Goal: Task Accomplishment & Management: Complete application form

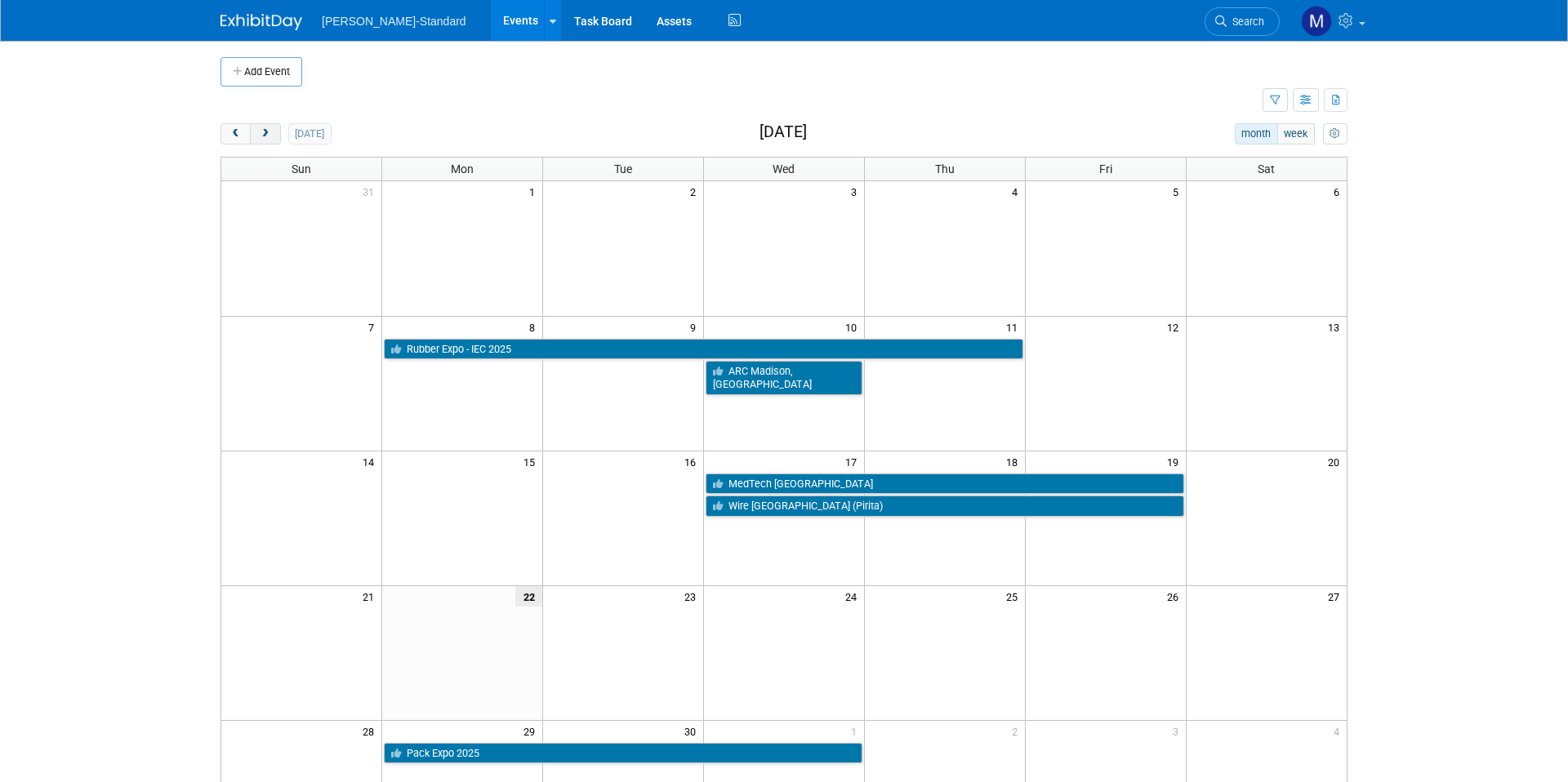
click at [264, 131] on span "next" at bounding box center [265, 134] width 12 height 10
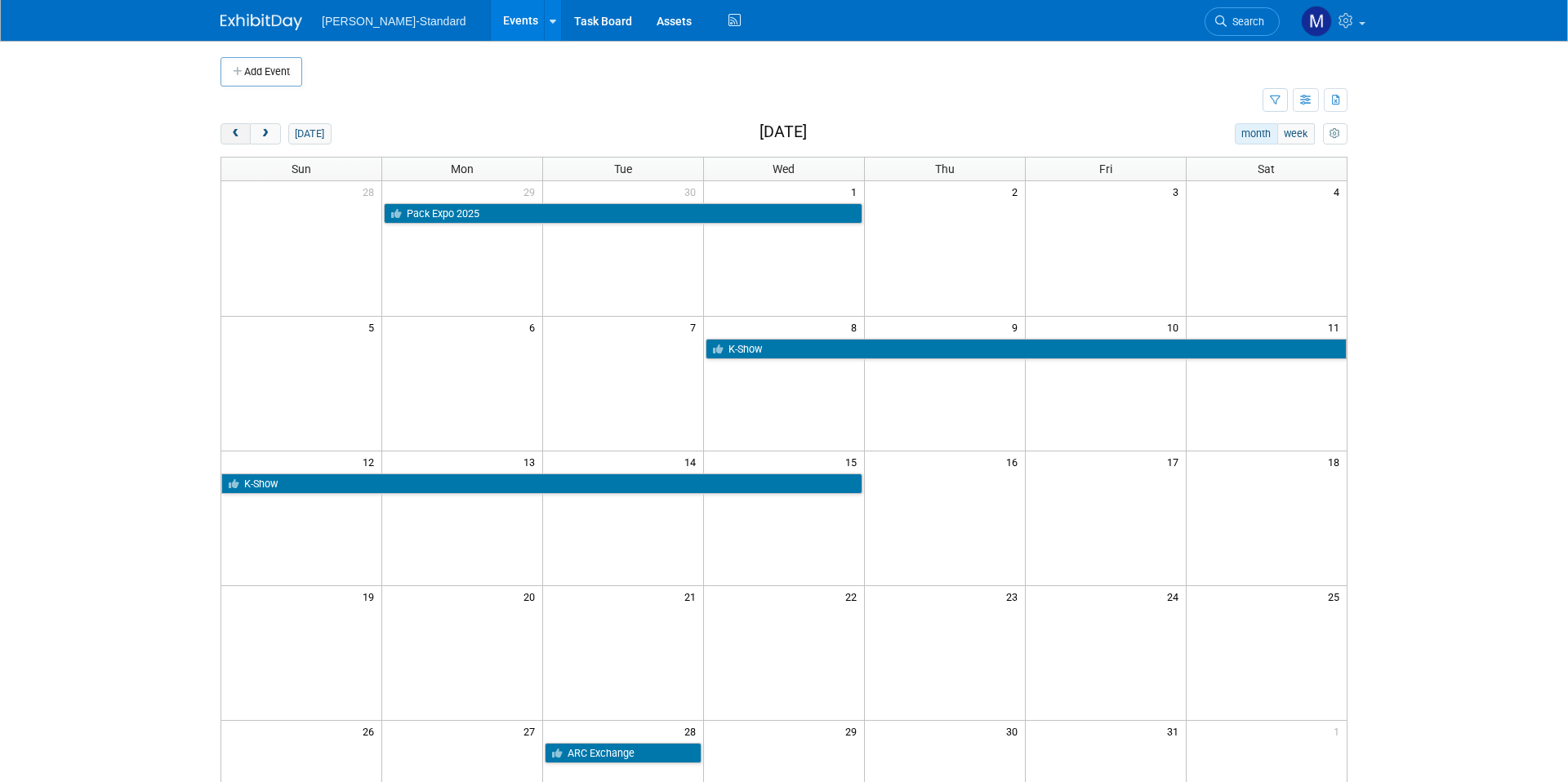
scroll to position [3, 0]
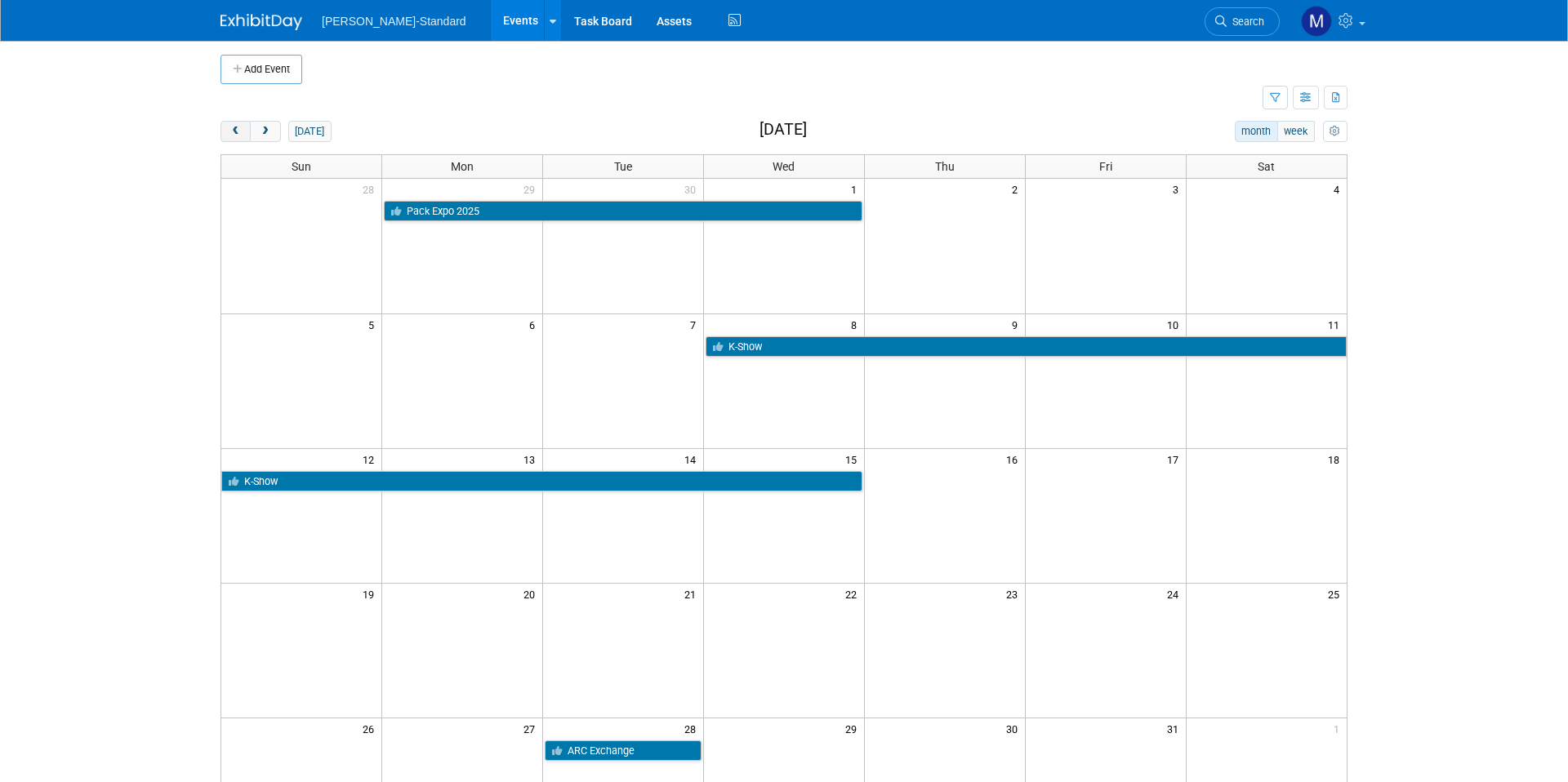
click at [235, 135] on span "prev" at bounding box center [235, 132] width 12 height 10
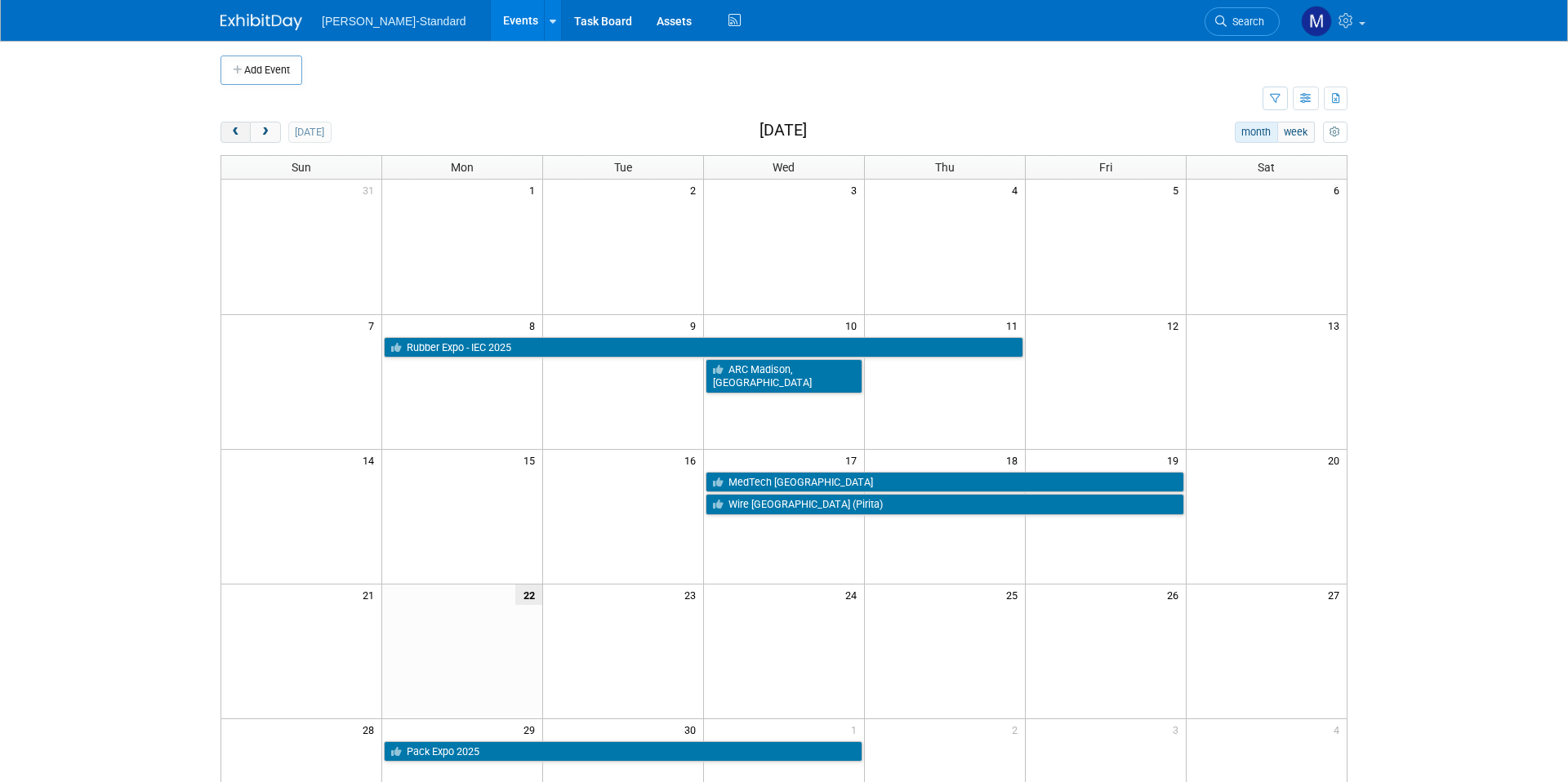
scroll to position [0, 0]
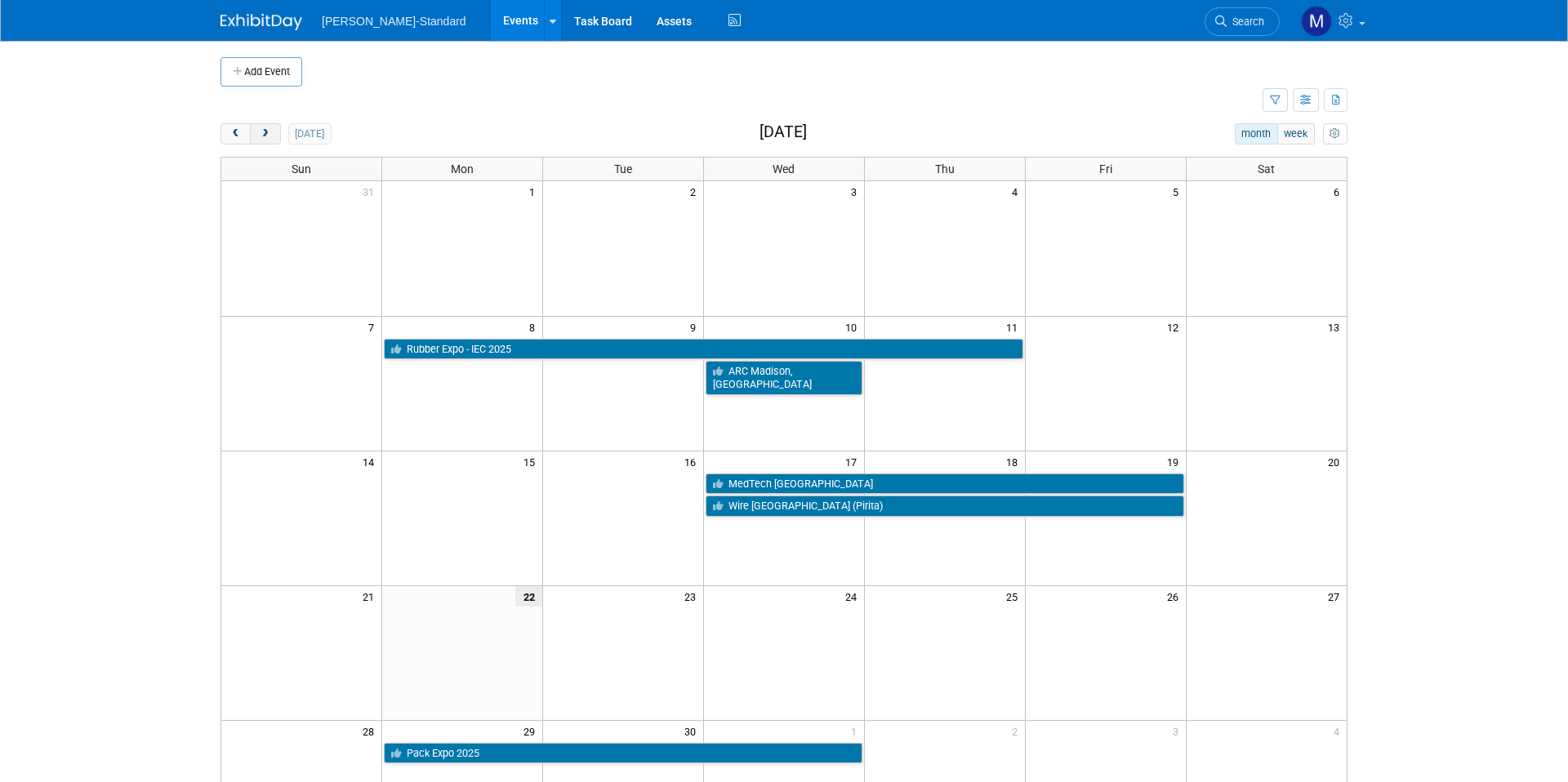
click at [269, 127] on button "next" at bounding box center [265, 133] width 31 height 21
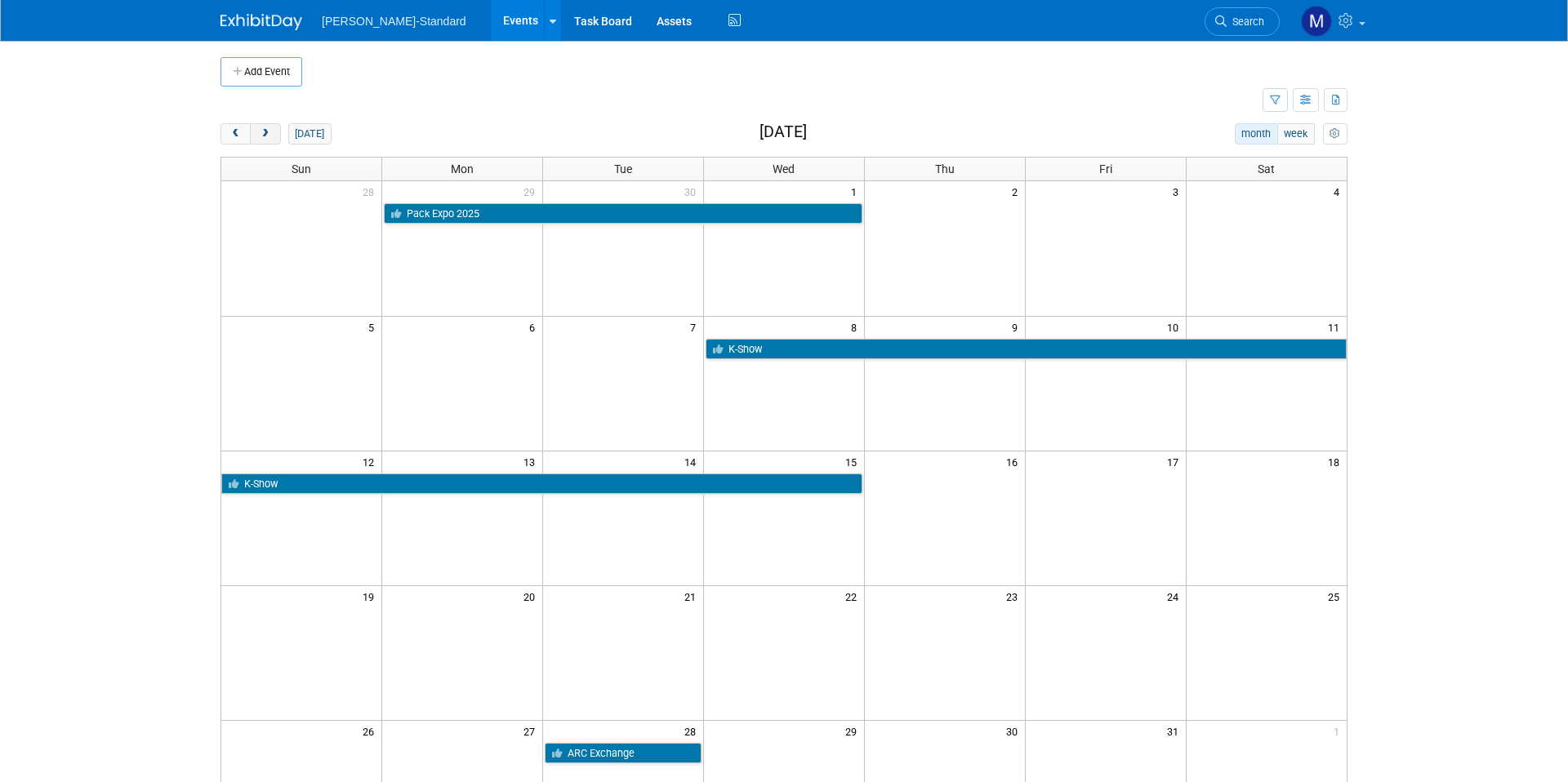
click at [262, 133] on span "next" at bounding box center [265, 134] width 12 height 10
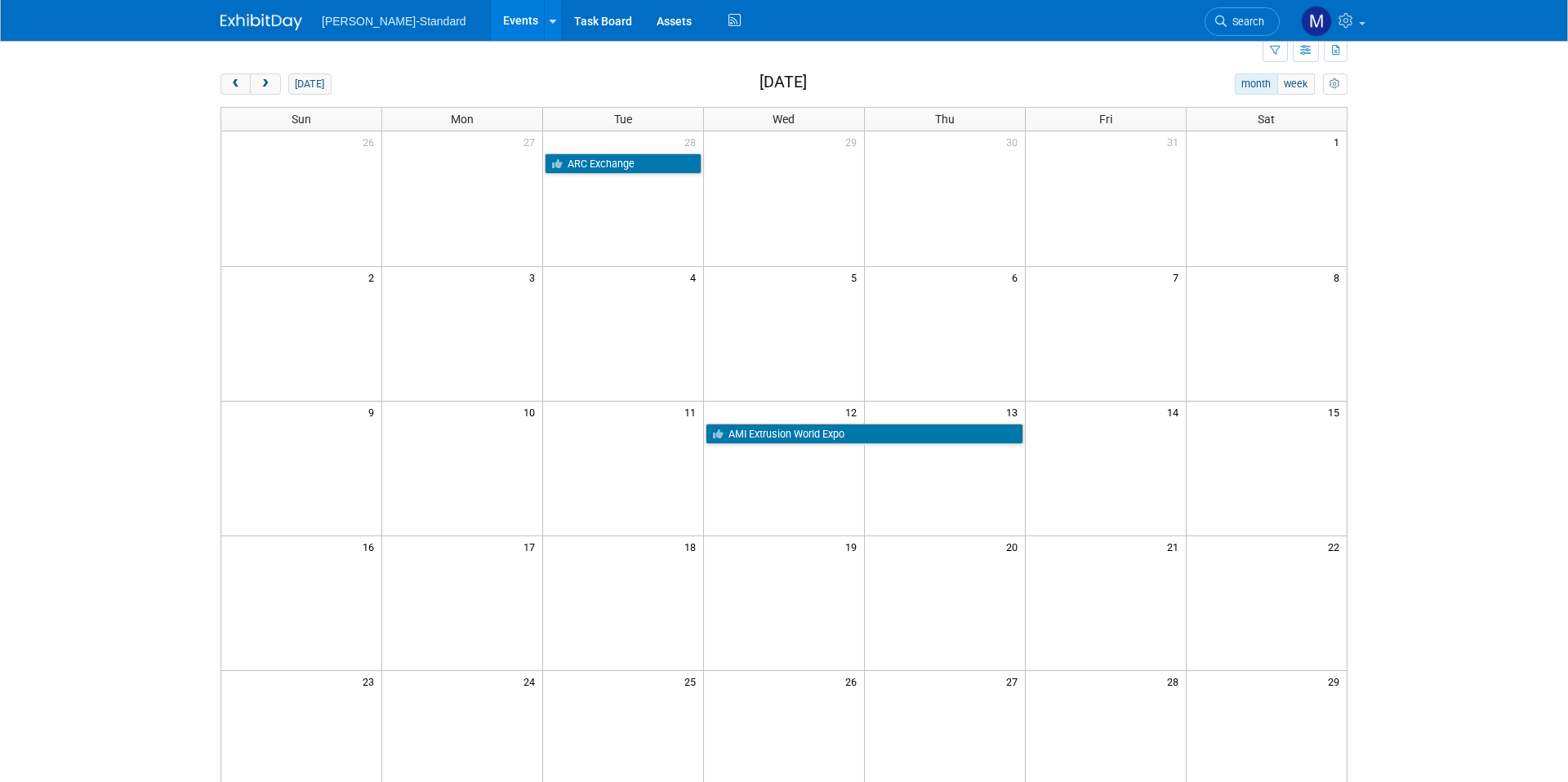
scroll to position [32, 0]
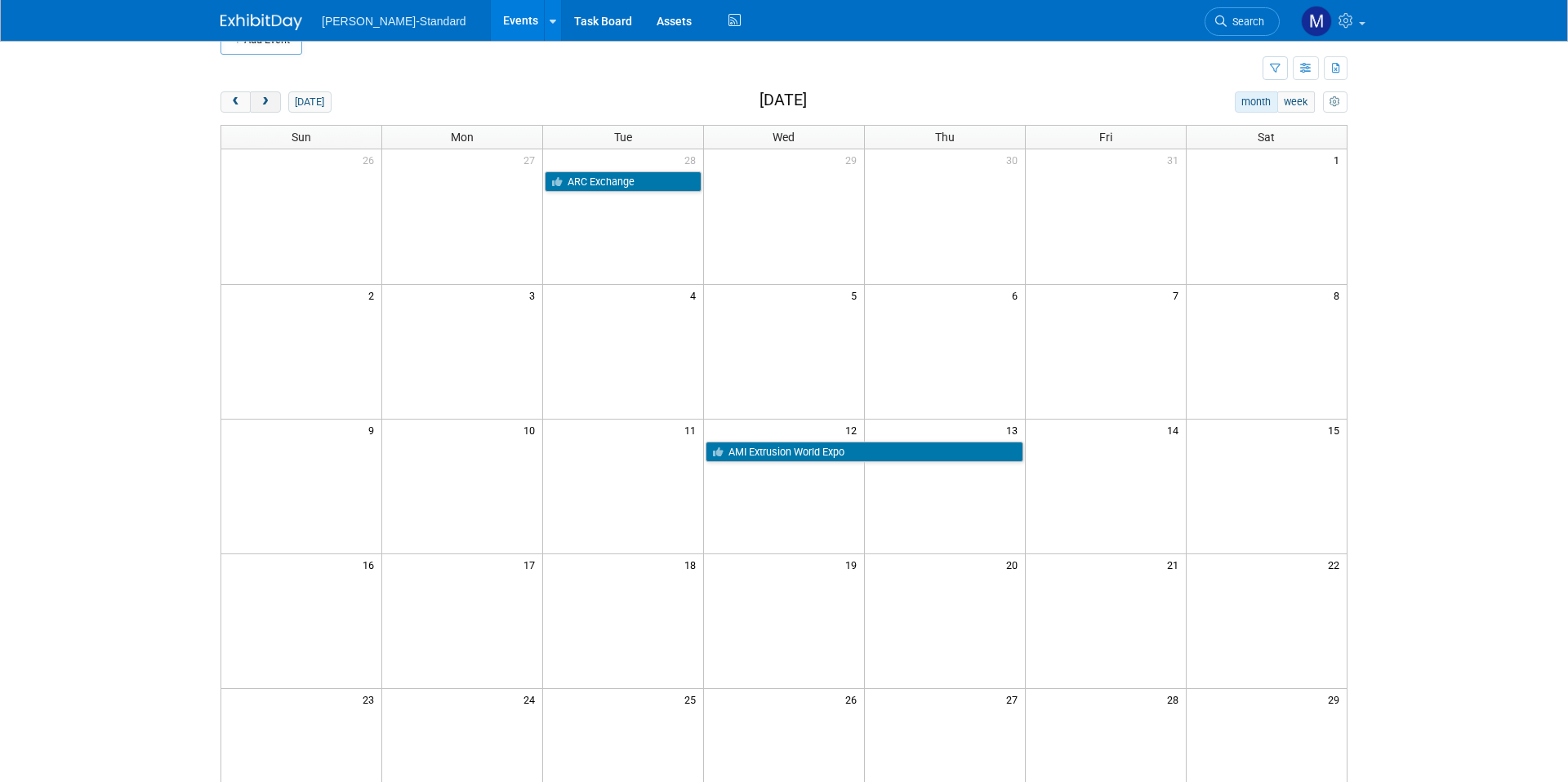
click at [258, 99] on button "next" at bounding box center [265, 102] width 31 height 21
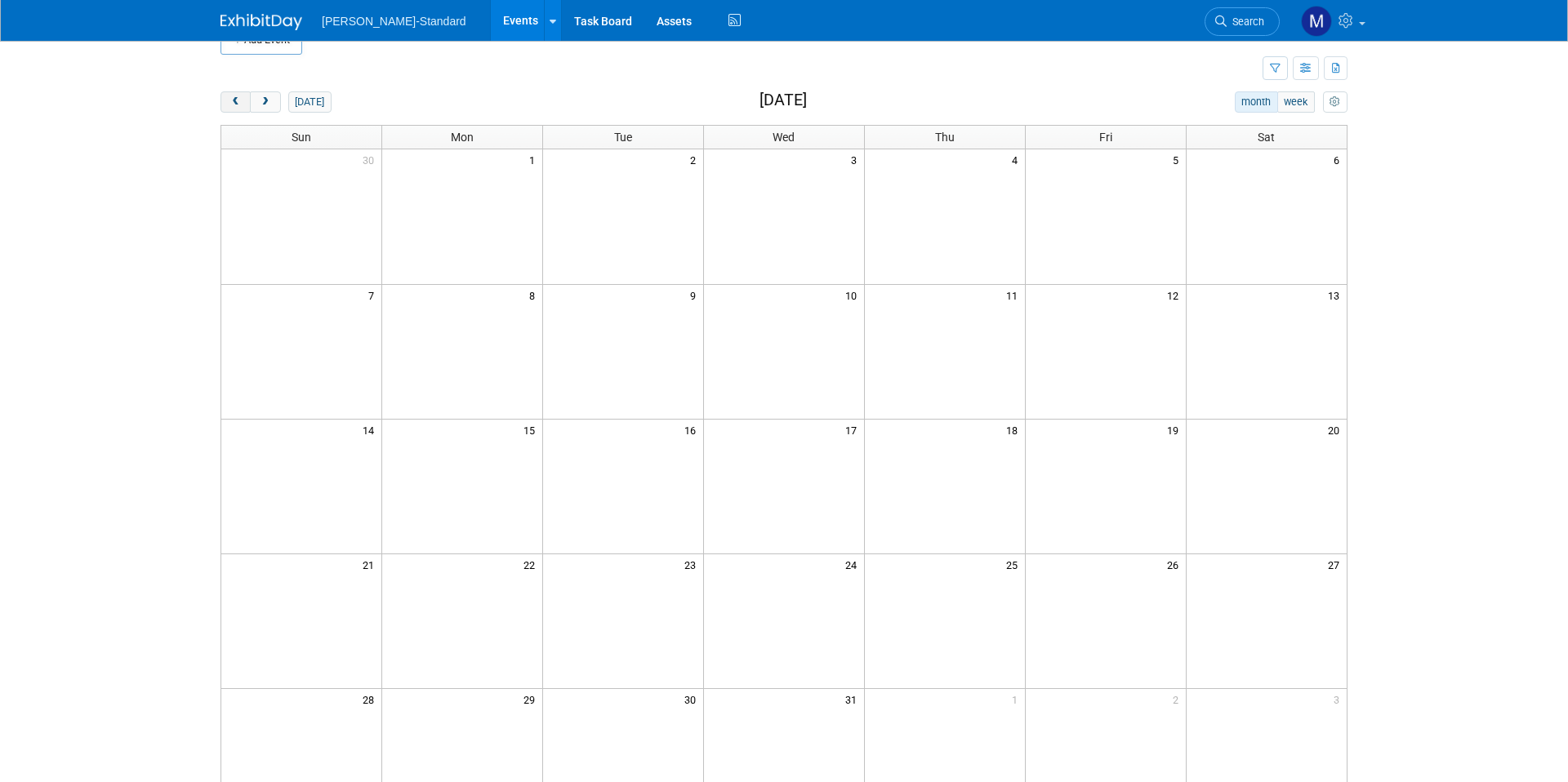
click at [237, 99] on span "prev" at bounding box center [235, 102] width 12 height 10
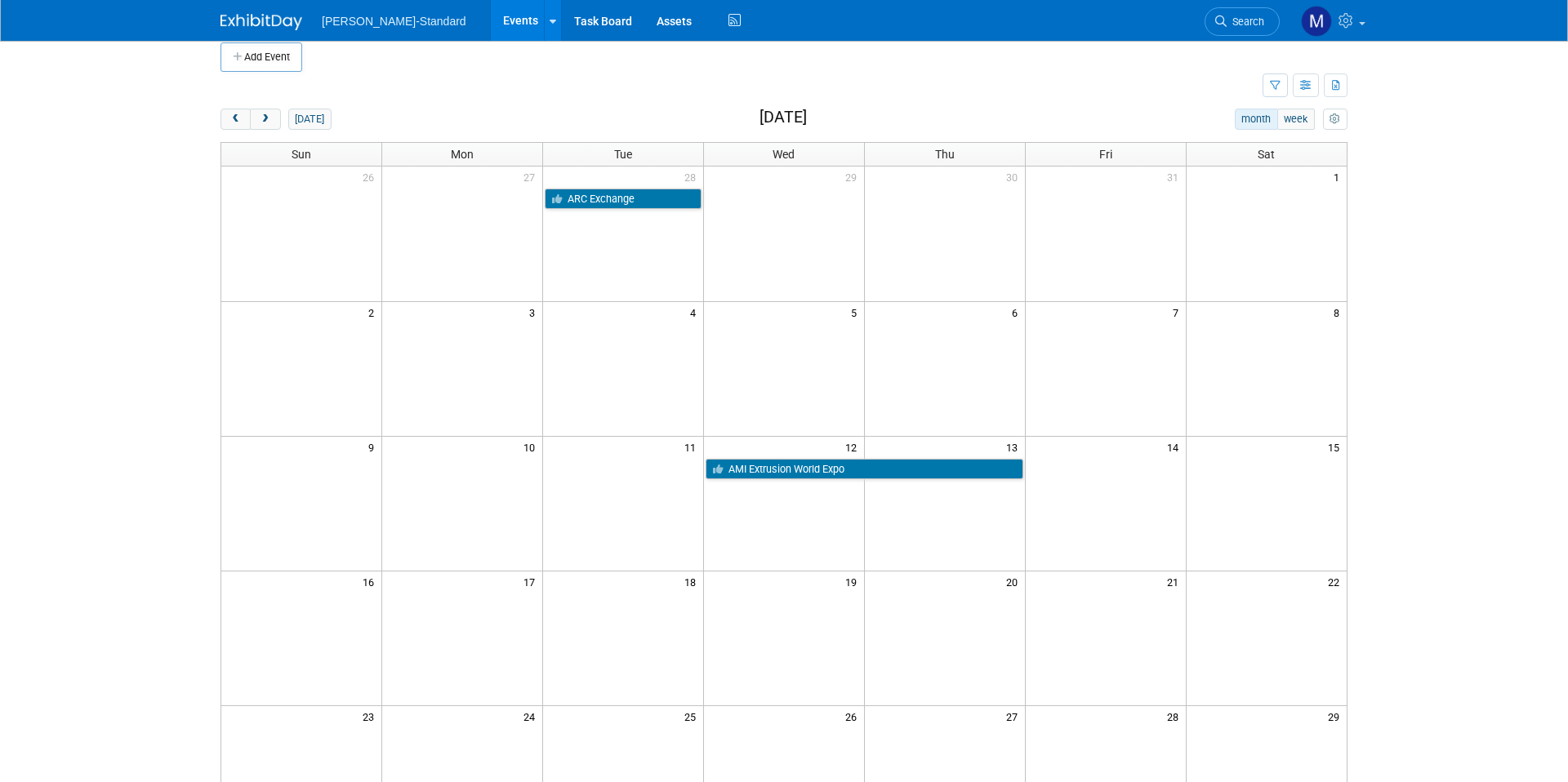
scroll to position [18, 0]
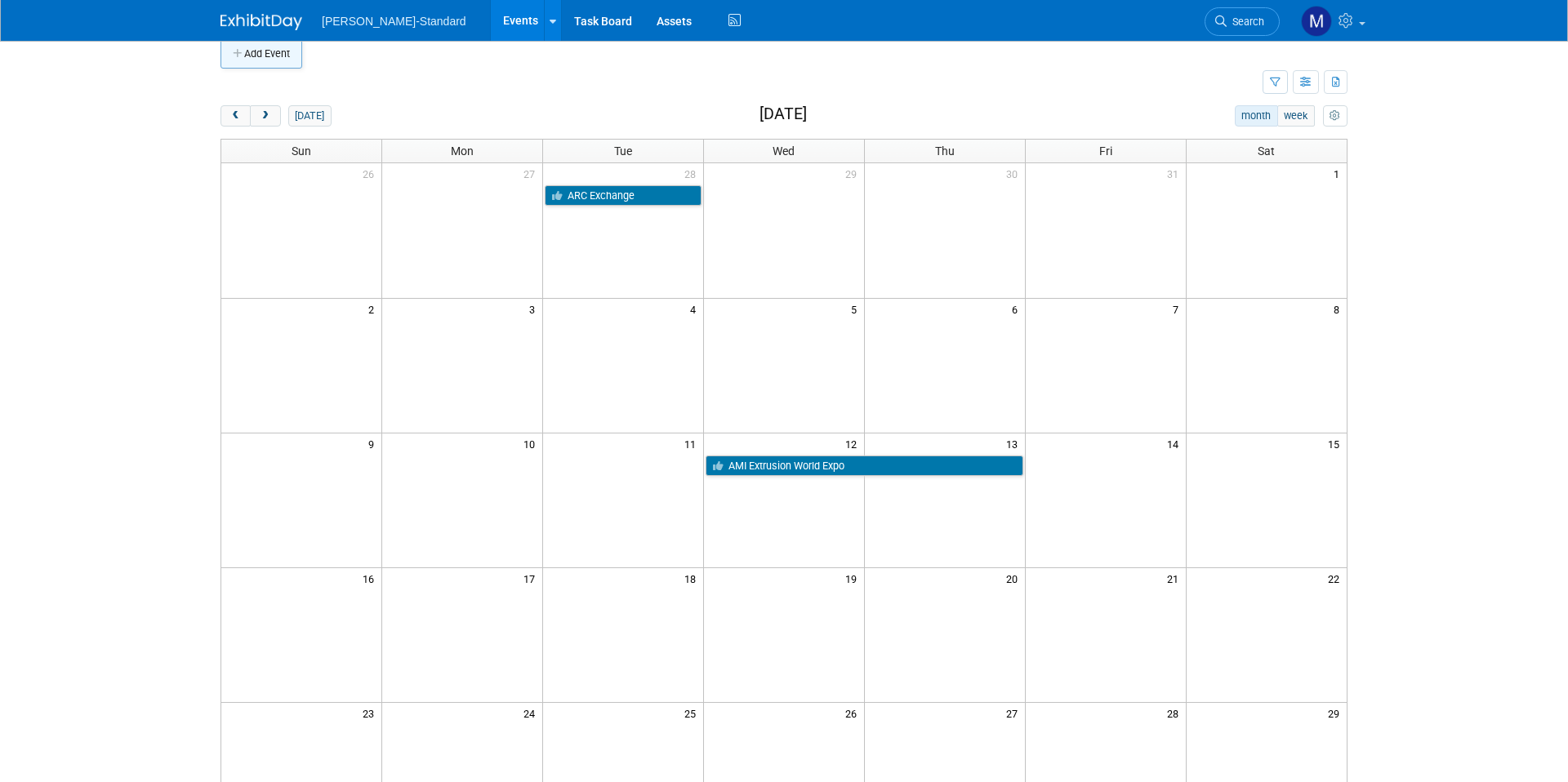
click at [256, 52] on button "Add Event" at bounding box center [262, 54] width 82 height 30
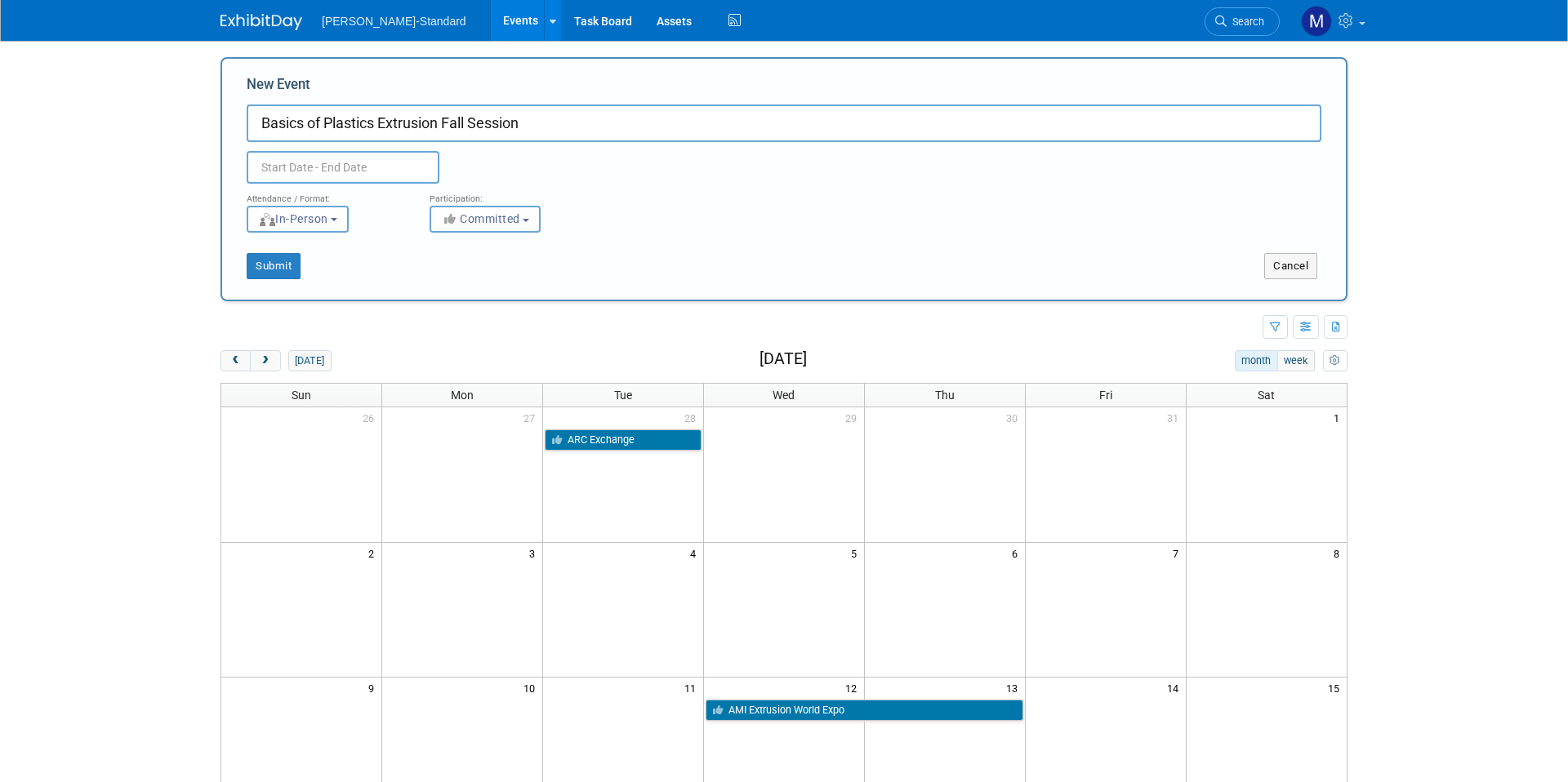
type input "Basics of Plastics Extrusion Fall Session"
click at [308, 164] on input "text" at bounding box center [343, 167] width 193 height 32
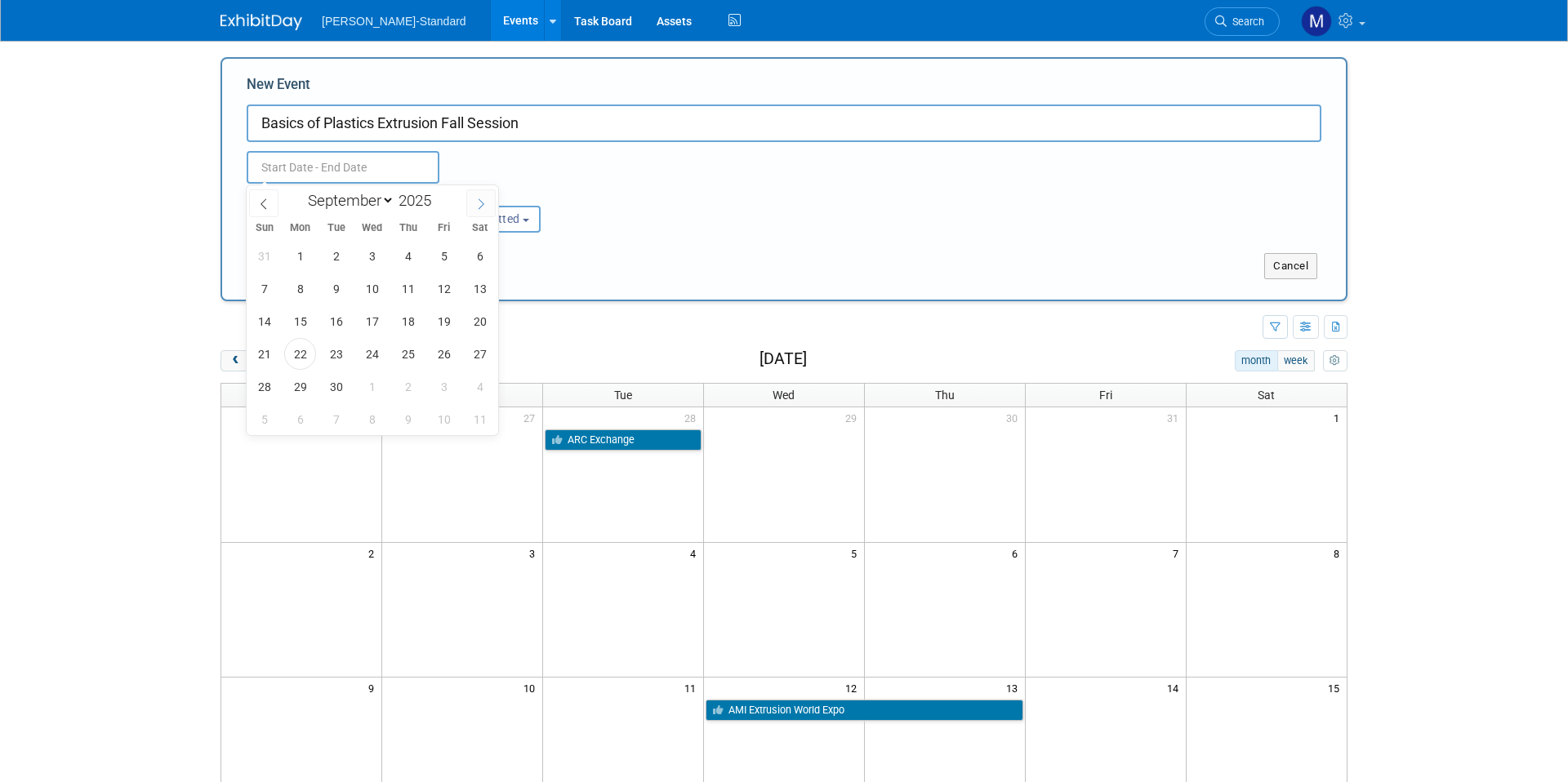
click at [480, 207] on icon at bounding box center [481, 204] width 11 height 11
click at [477, 212] on span at bounding box center [481, 203] width 30 height 28
select select "10"
click at [338, 321] on span "11" at bounding box center [336, 321] width 32 height 32
click at [368, 321] on span "12" at bounding box center [372, 321] width 32 height 32
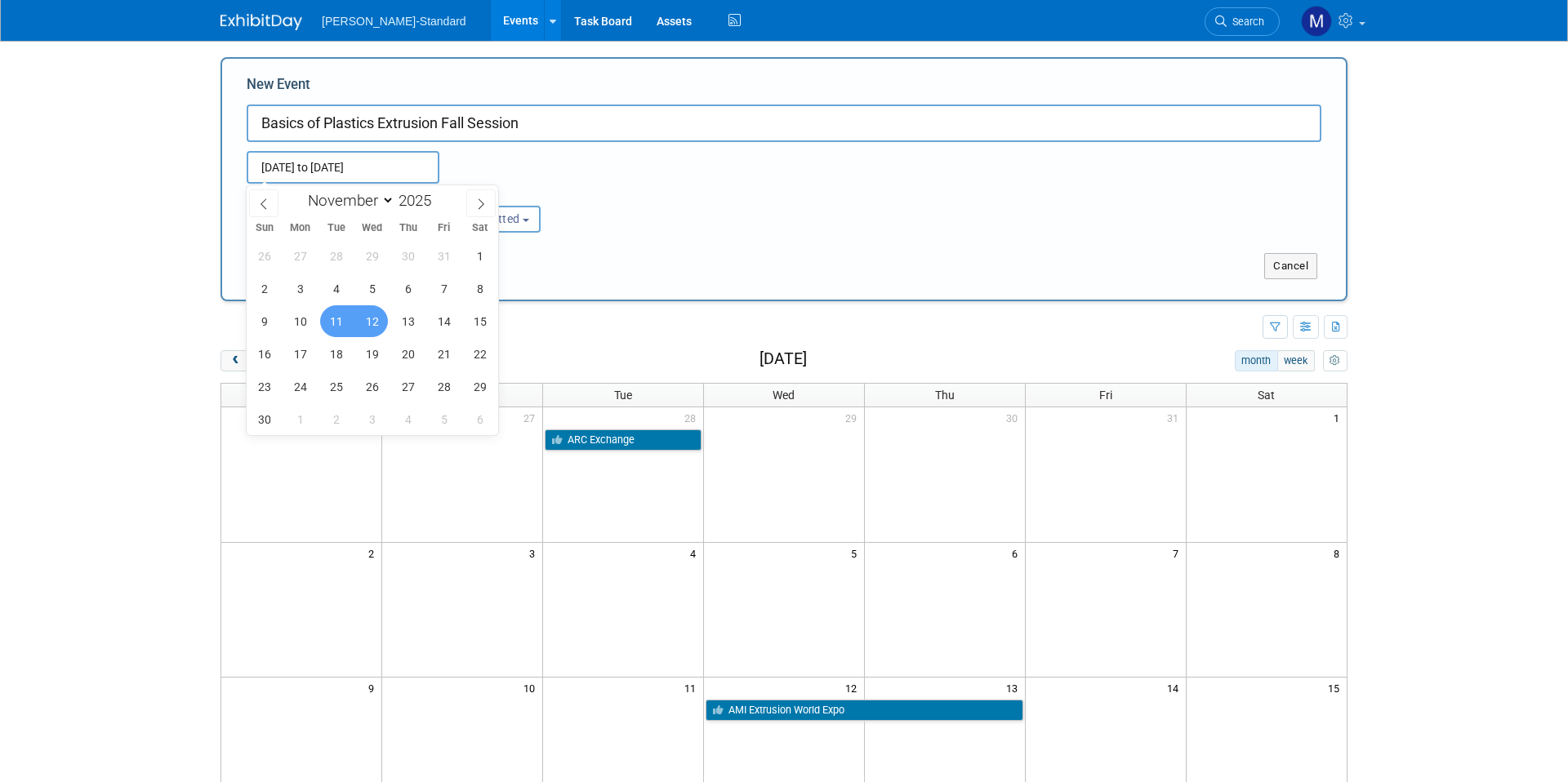
type input "Nov 11, 2025 to Nov 12, 2025"
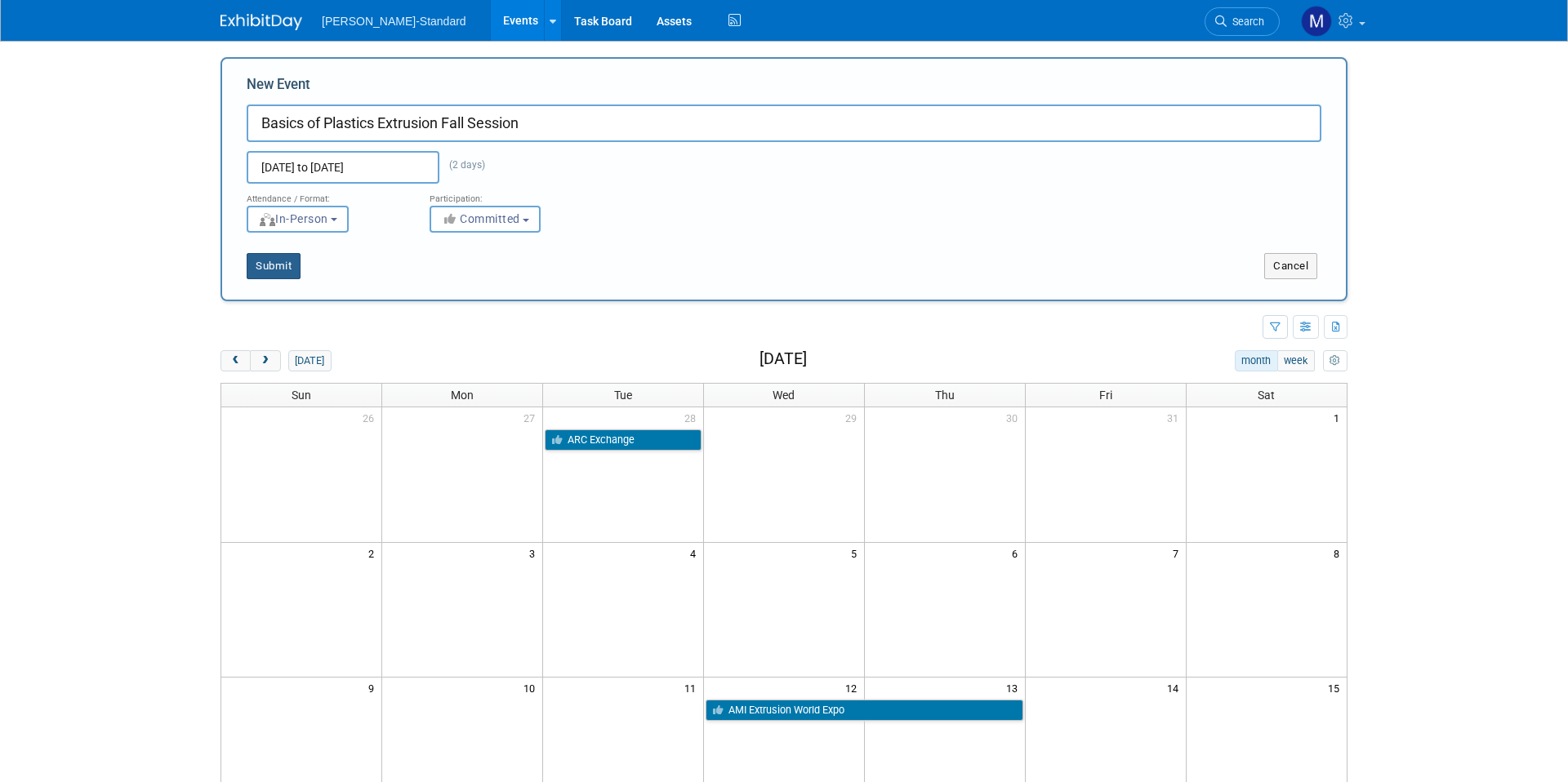
click at [270, 264] on button "Submit" at bounding box center [274, 266] width 54 height 26
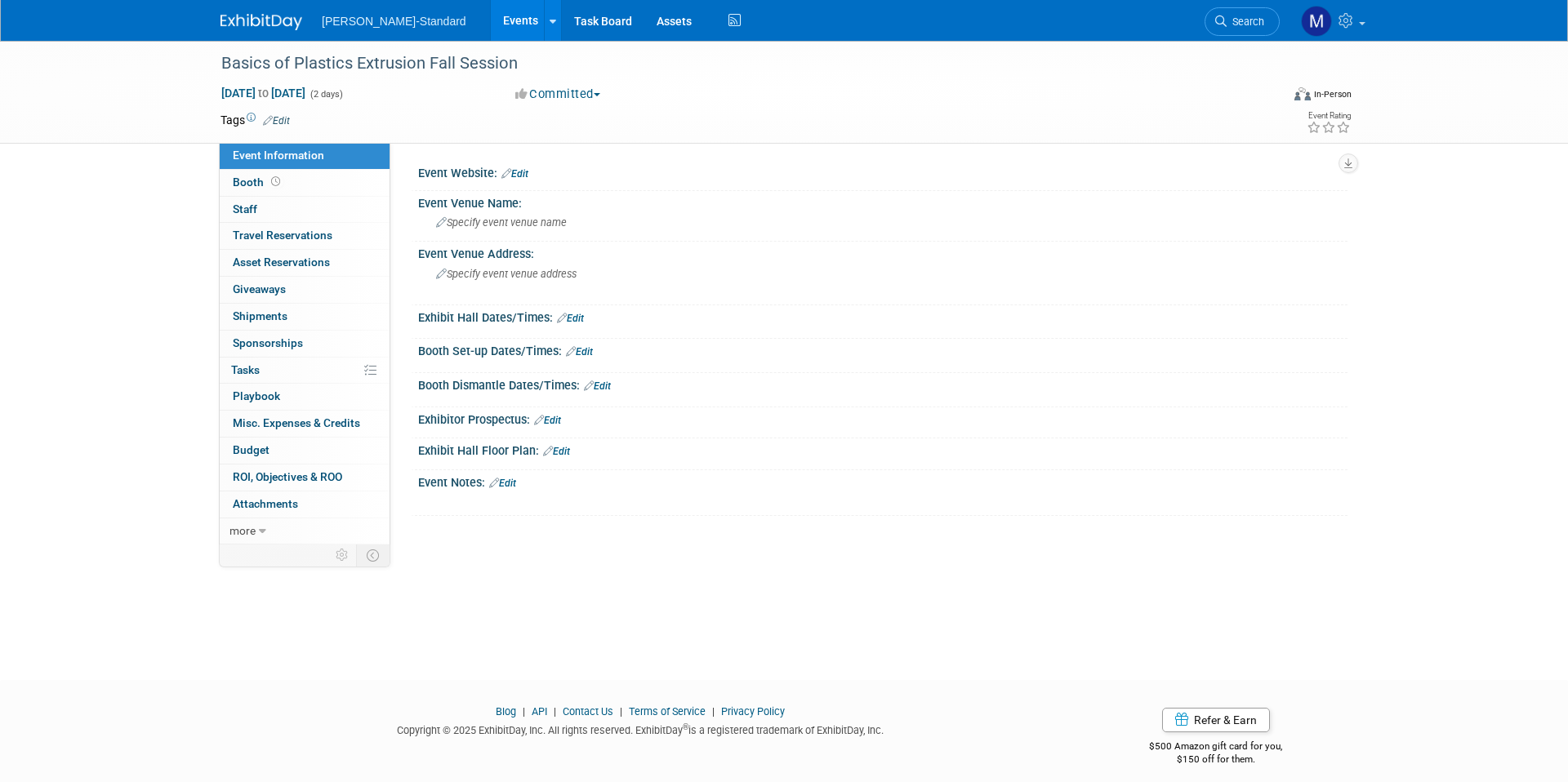
click at [227, 15] on img at bounding box center [262, 22] width 82 height 17
